Goal: Task Accomplishment & Management: Manage account settings

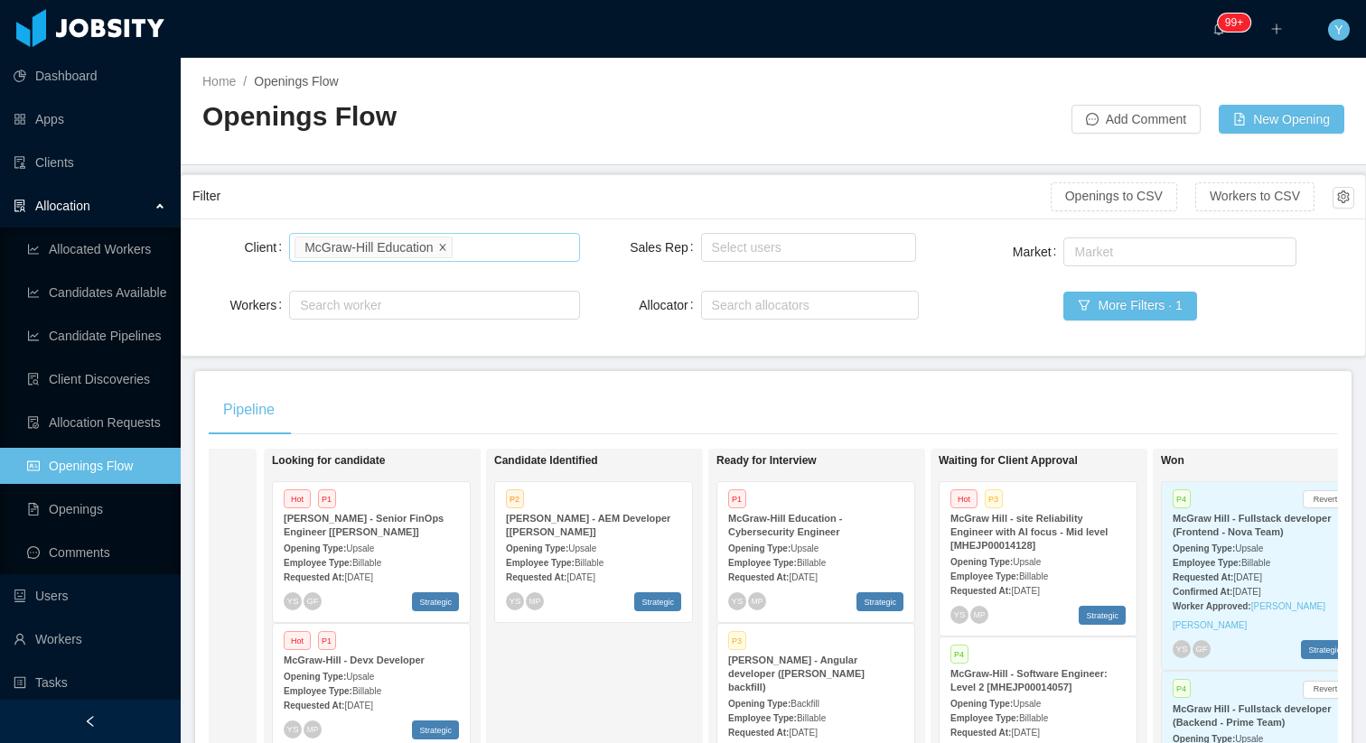
click at [444, 249] on icon "icon: close" at bounding box center [442, 246] width 9 height 9
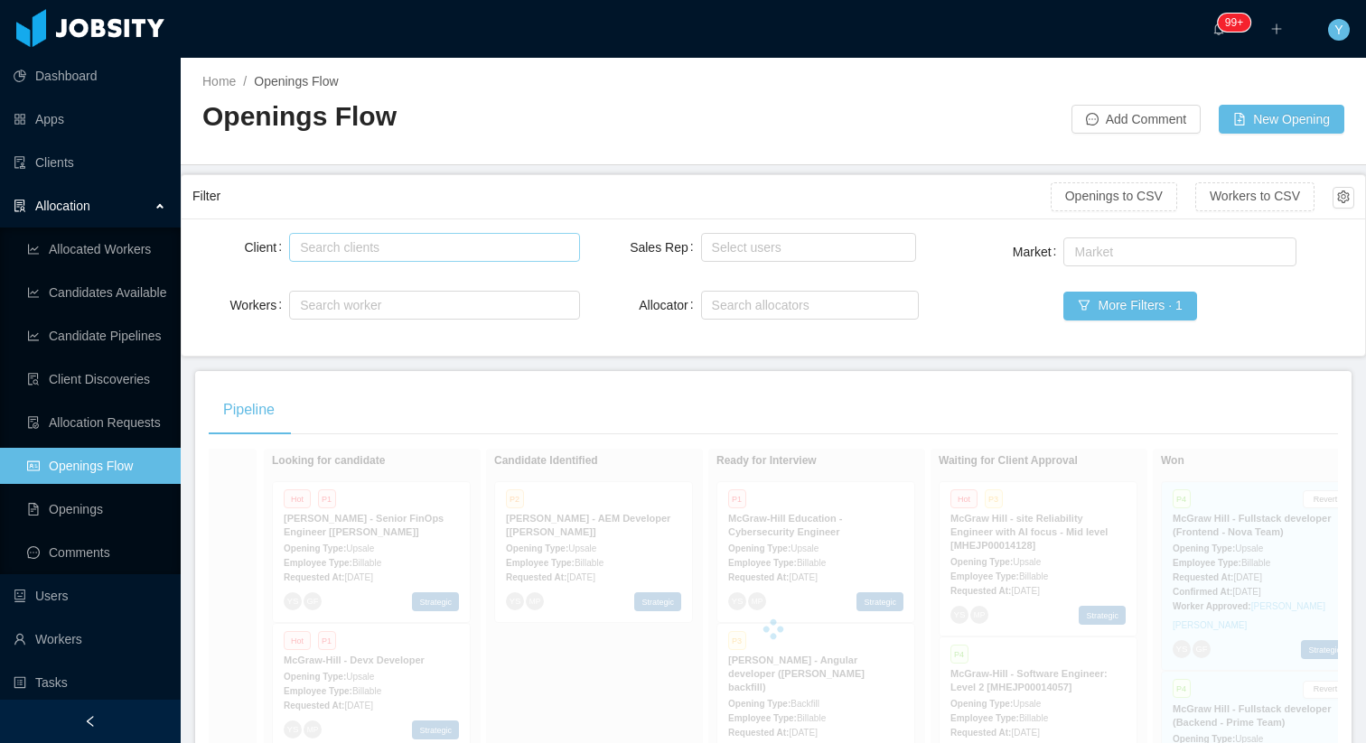
click at [474, 249] on div "Search clients" at bounding box center [430, 247] width 260 height 18
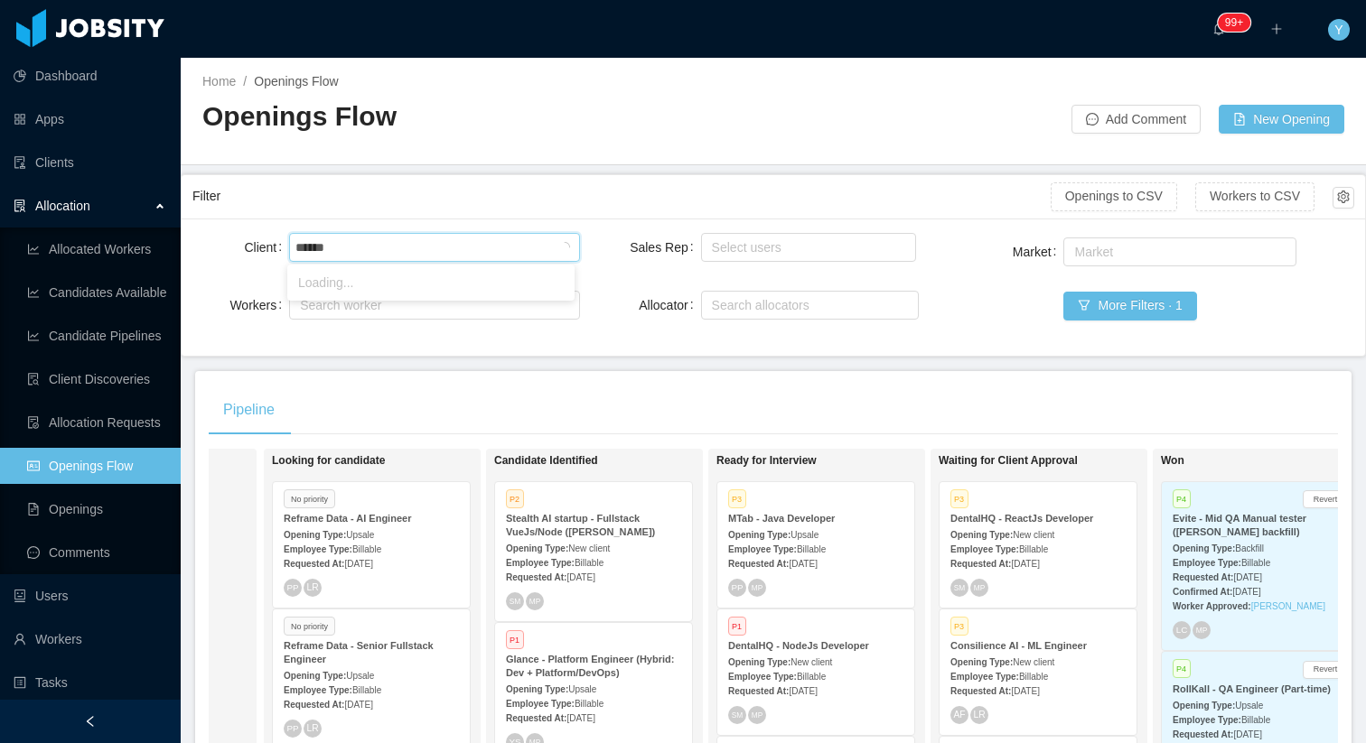
type input "*******"
click at [390, 293] on li "Gestalt Diagnostics" at bounding box center [430, 282] width 287 height 29
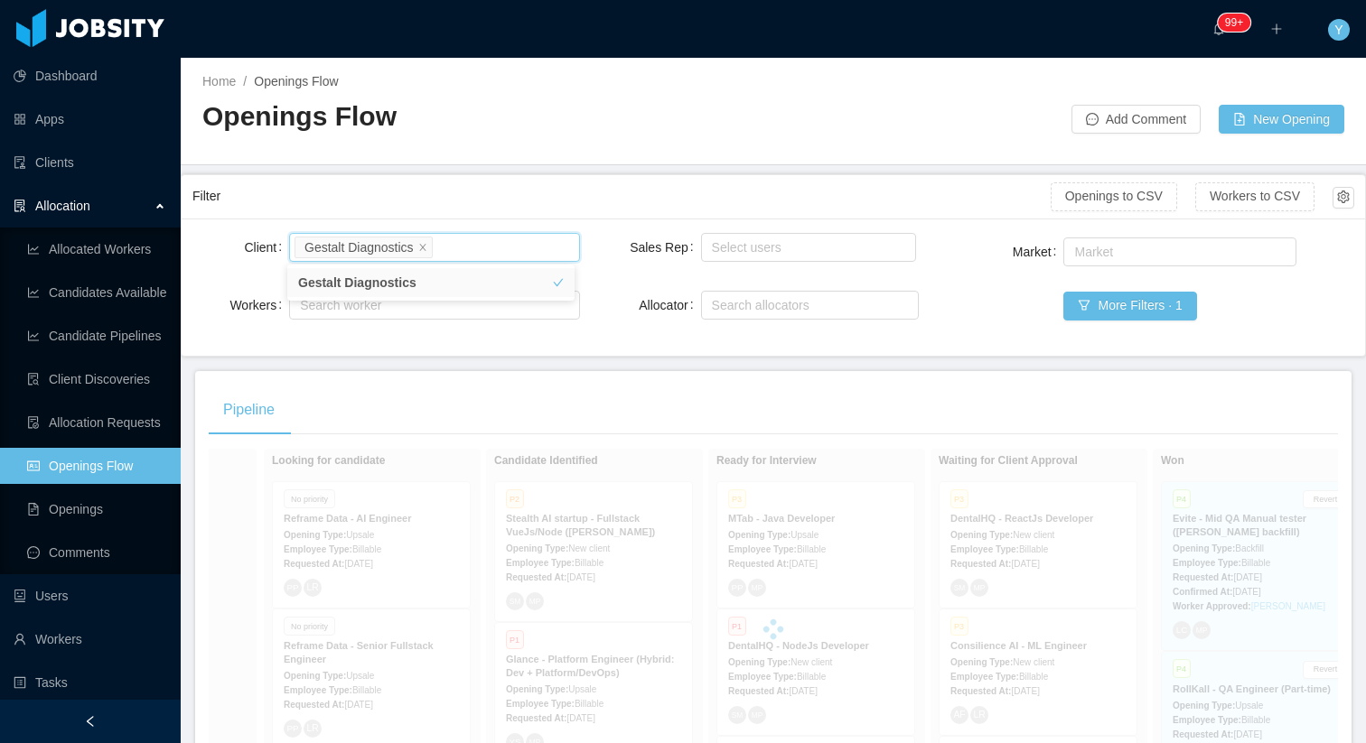
click at [518, 210] on div "Filter" at bounding box center [621, 196] width 858 height 33
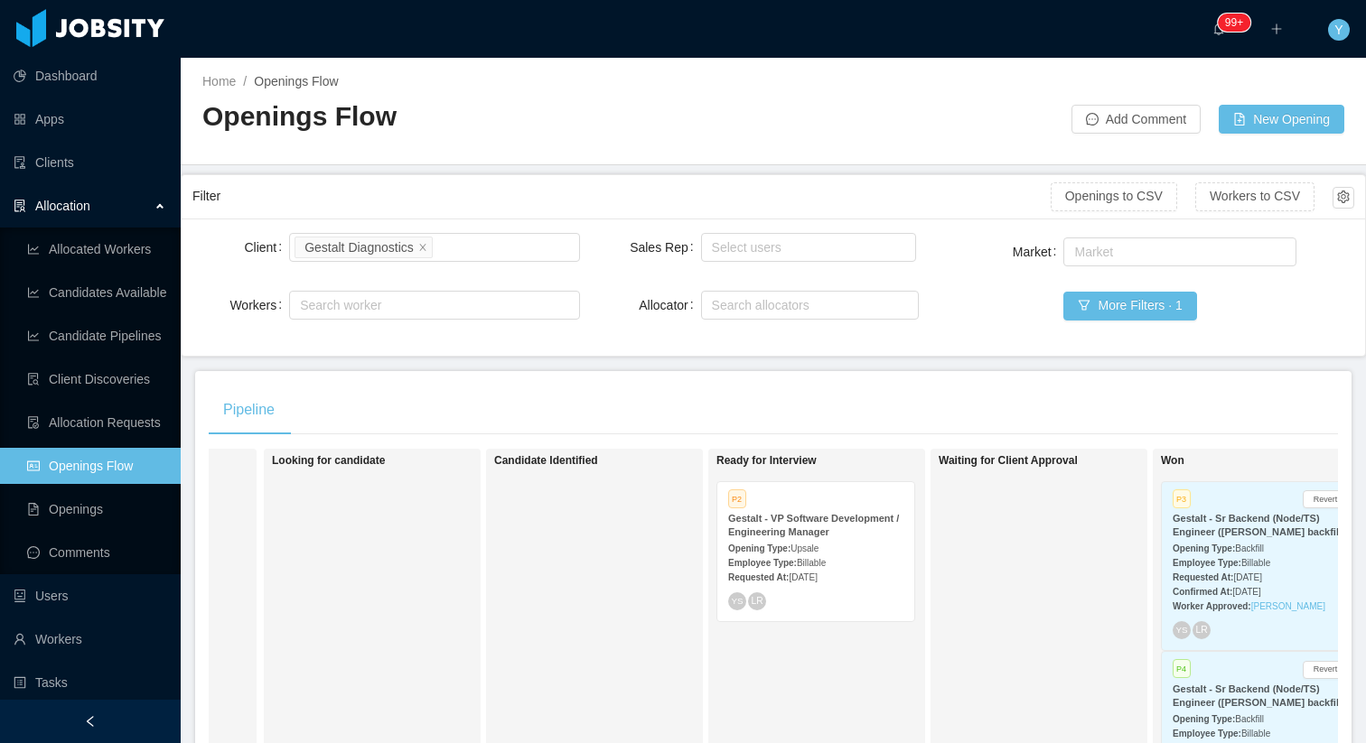
click at [835, 567] on div "Requested At: [DATE]" at bounding box center [815, 576] width 175 height 19
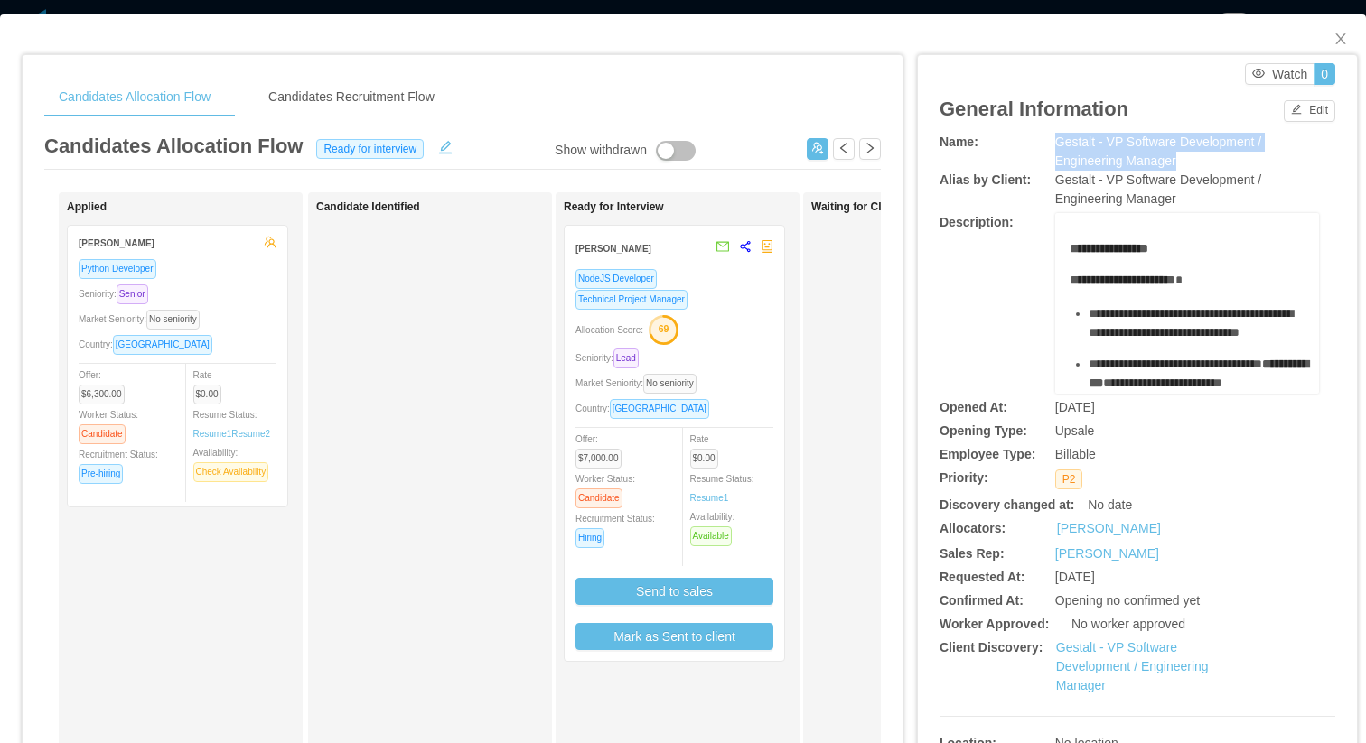
drag, startPoint x: 1177, startPoint y: 164, endPoint x: 1034, endPoint y: 136, distance: 145.4
click at [1034, 136] on div "Name: Gestalt - VP Software Development / Engineering Manager" at bounding box center [1137, 152] width 396 height 38
copy div "Gestalt - VP Software Development / Engineering Manager"
click at [1172, 150] on div "Gestalt - VP Software Development / Engineering Manager" at bounding box center [1187, 152] width 264 height 38
click at [1099, 135] on div "Gestalt - VP Software Development / Engineering Manager" at bounding box center [1187, 152] width 264 height 38
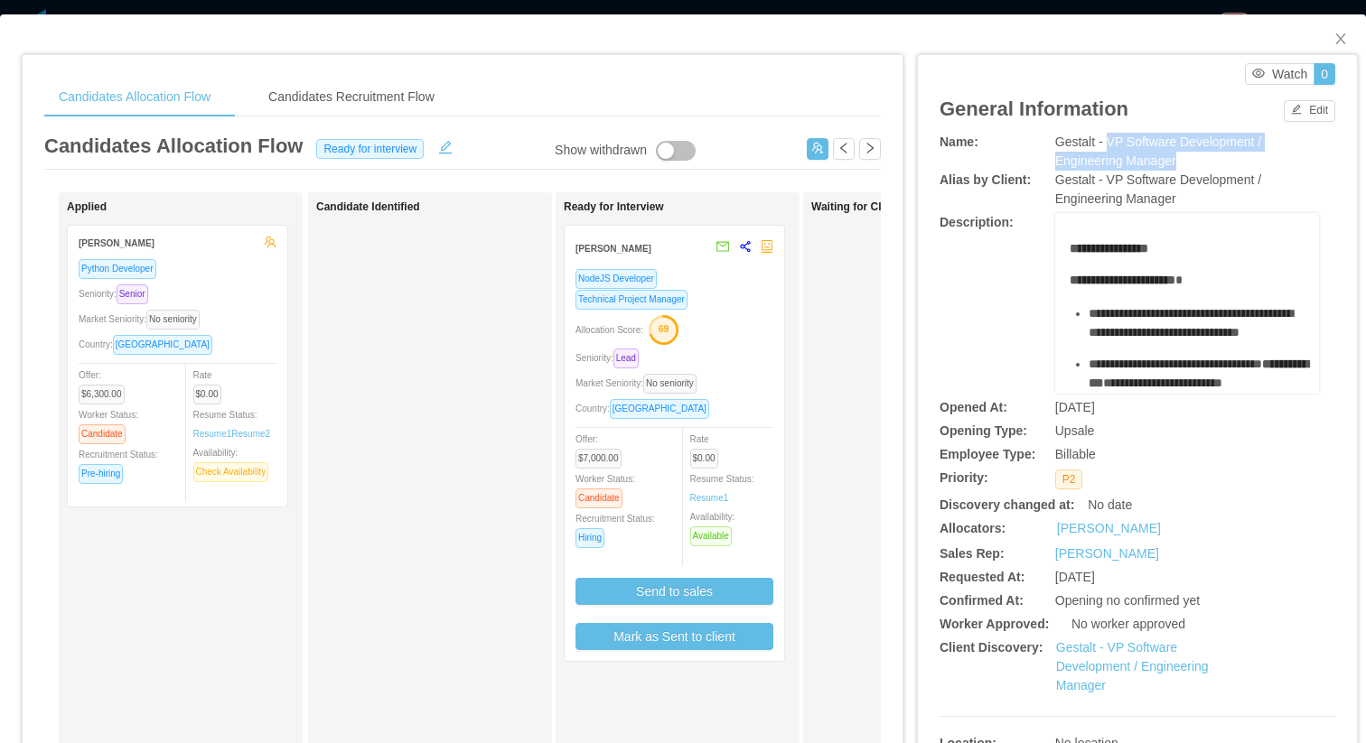
copy span "VP Software Development / Engineering Manager"
click at [680, 368] on div "Seniority: Lead" at bounding box center [674, 358] width 198 height 21
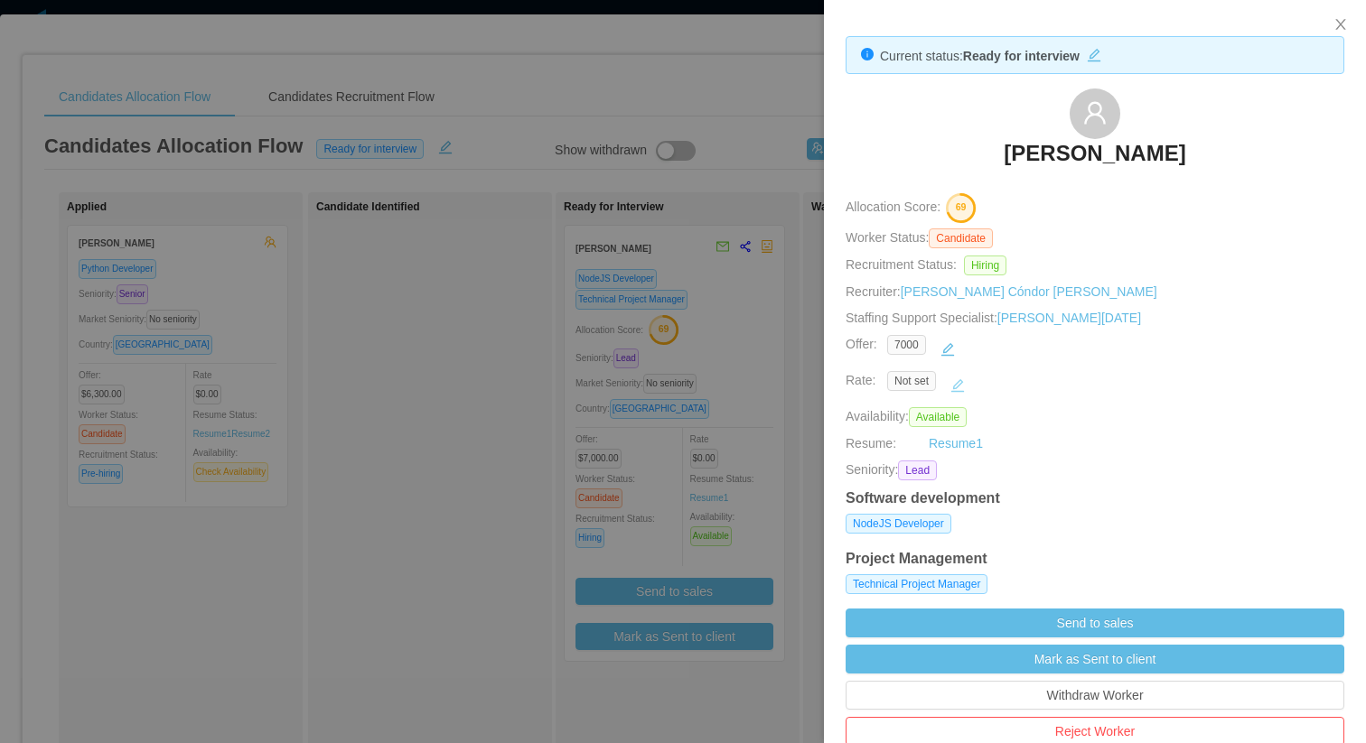
click at [960, 383] on button "button" at bounding box center [957, 385] width 29 height 29
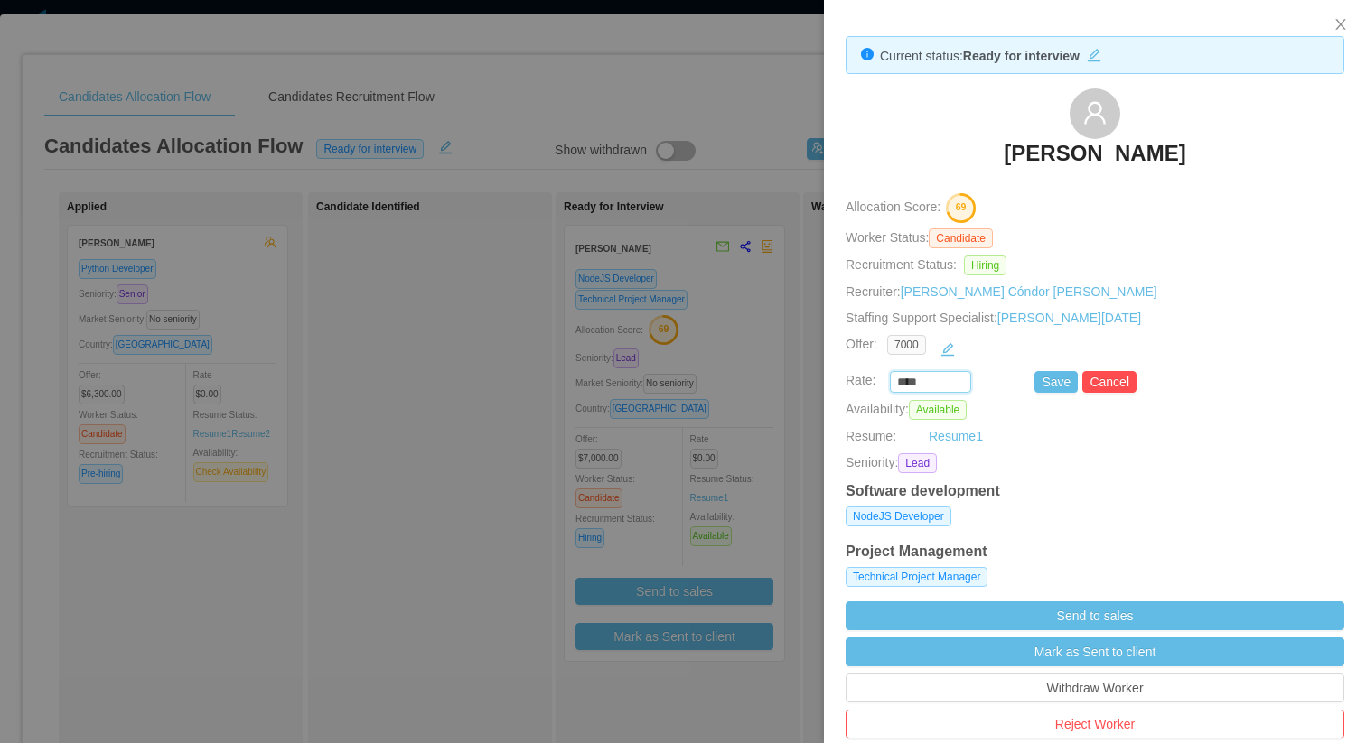
drag, startPoint x: 867, startPoint y: 378, endPoint x: 775, endPoint y: 364, distance: 93.1
click at [784, 371] on div "Current status: Ready for interview [PERSON_NAME] Allocation Score: 69 Worker S…" at bounding box center [683, 371] width 1366 height 743
type input "********"
click at [1043, 371] on button "Save" at bounding box center [1055, 382] width 43 height 22
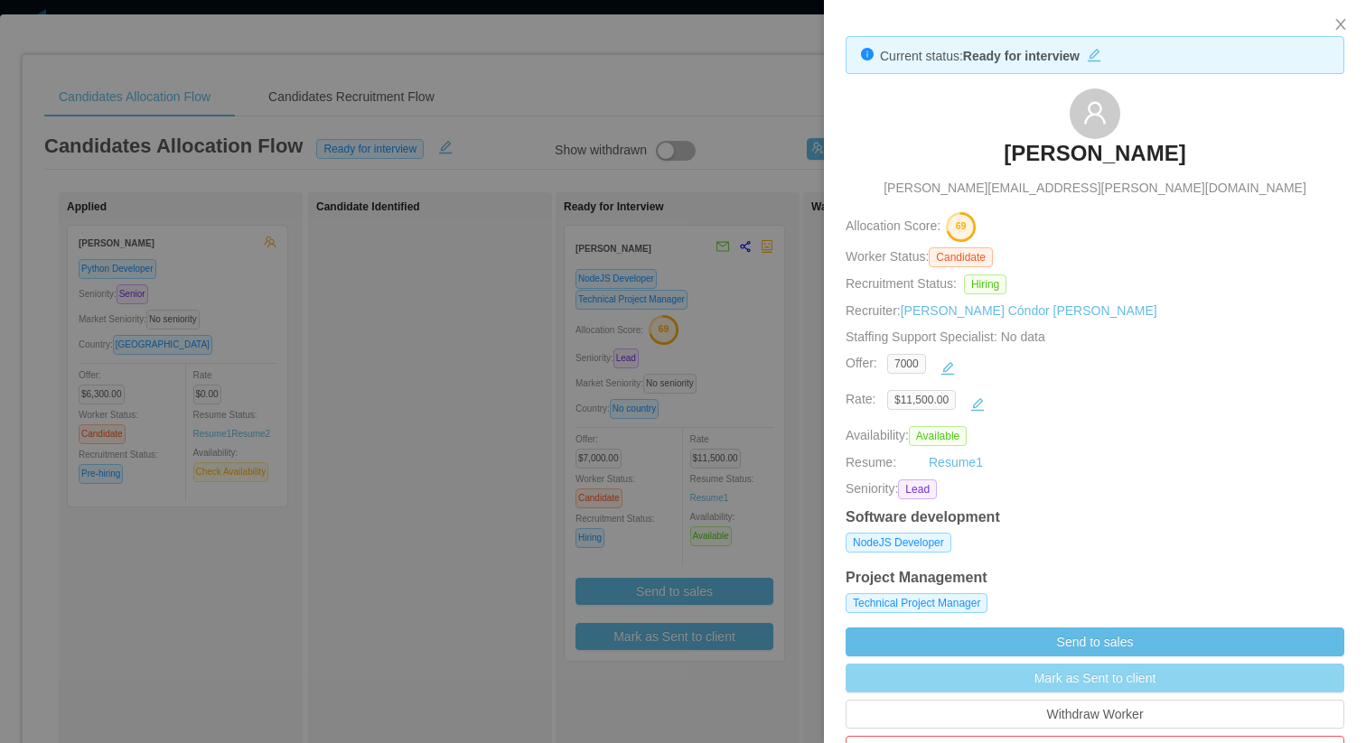
click at [1026, 683] on button "Mark as Sent to client" at bounding box center [1094, 678] width 499 height 29
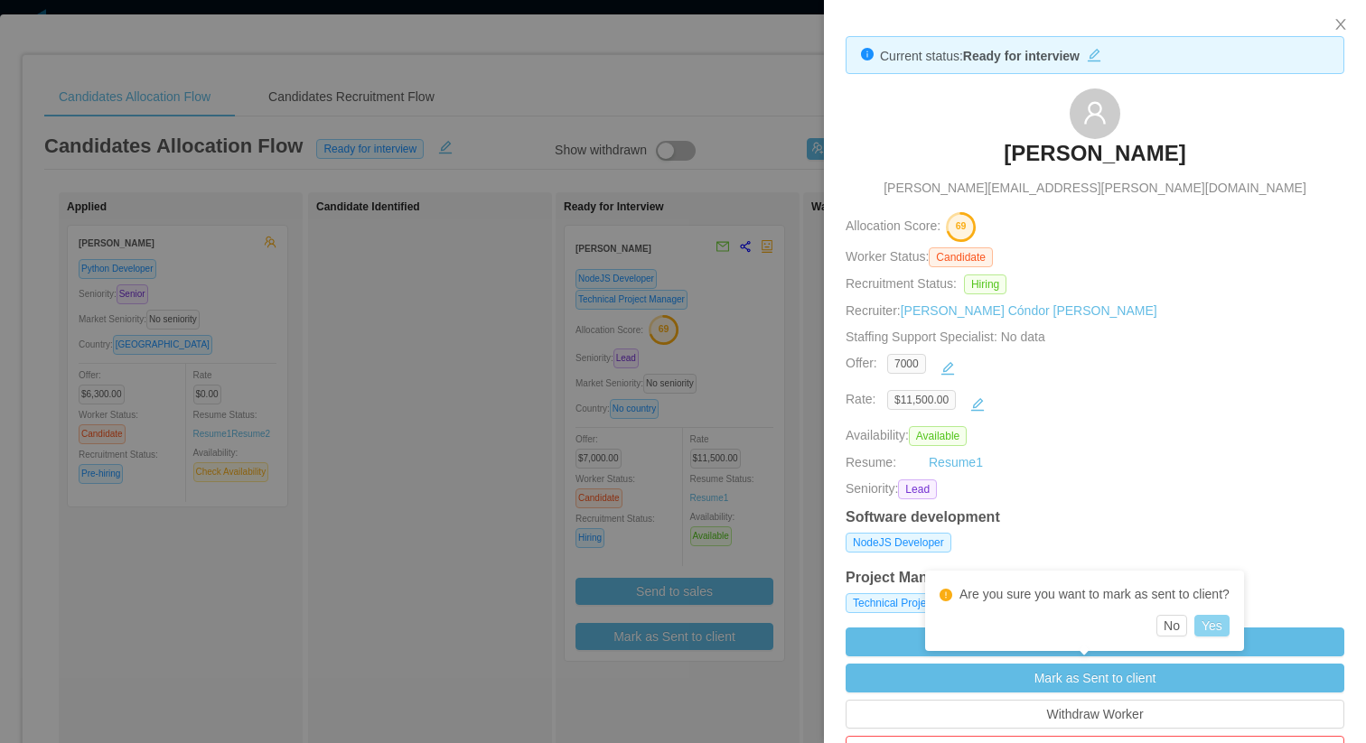
click at [1206, 622] on button "Yes" at bounding box center [1211, 626] width 35 height 22
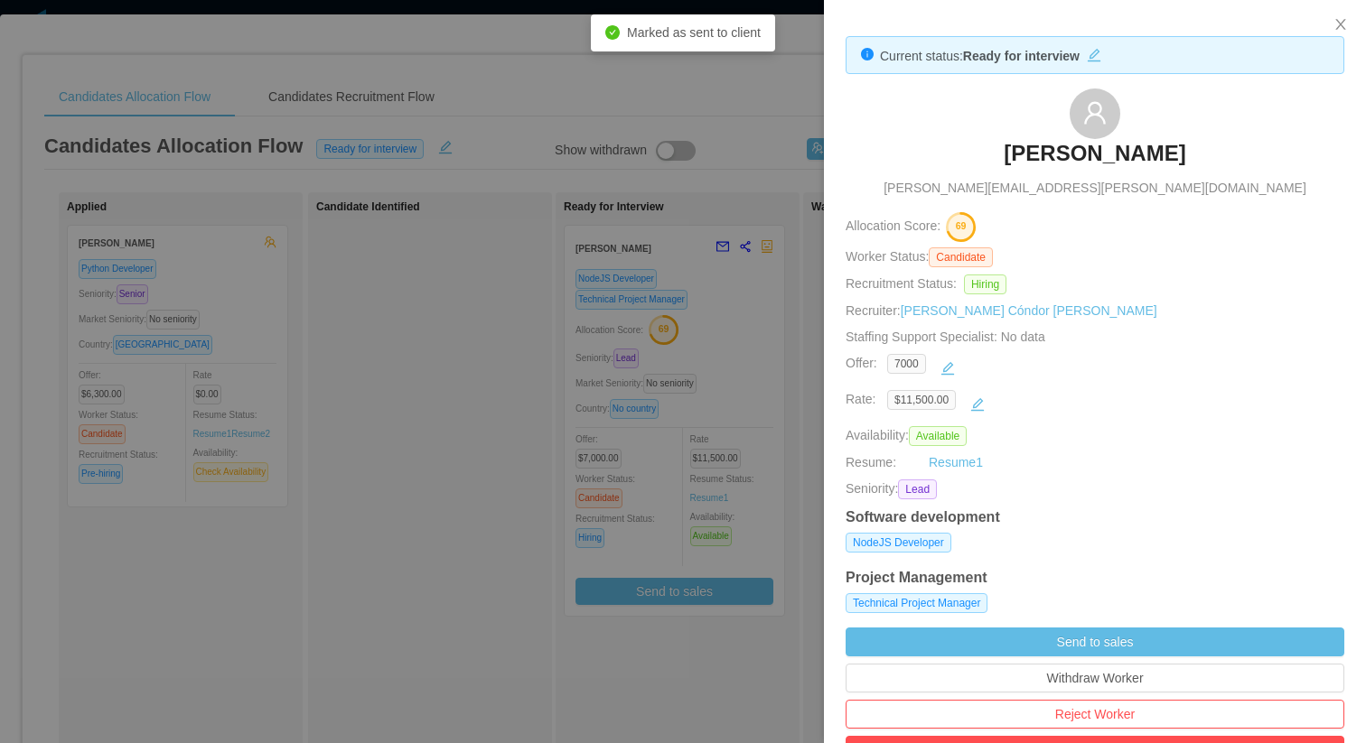
click at [487, 383] on div at bounding box center [683, 371] width 1366 height 743
